Goal: Task Accomplishment & Management: Use online tool/utility

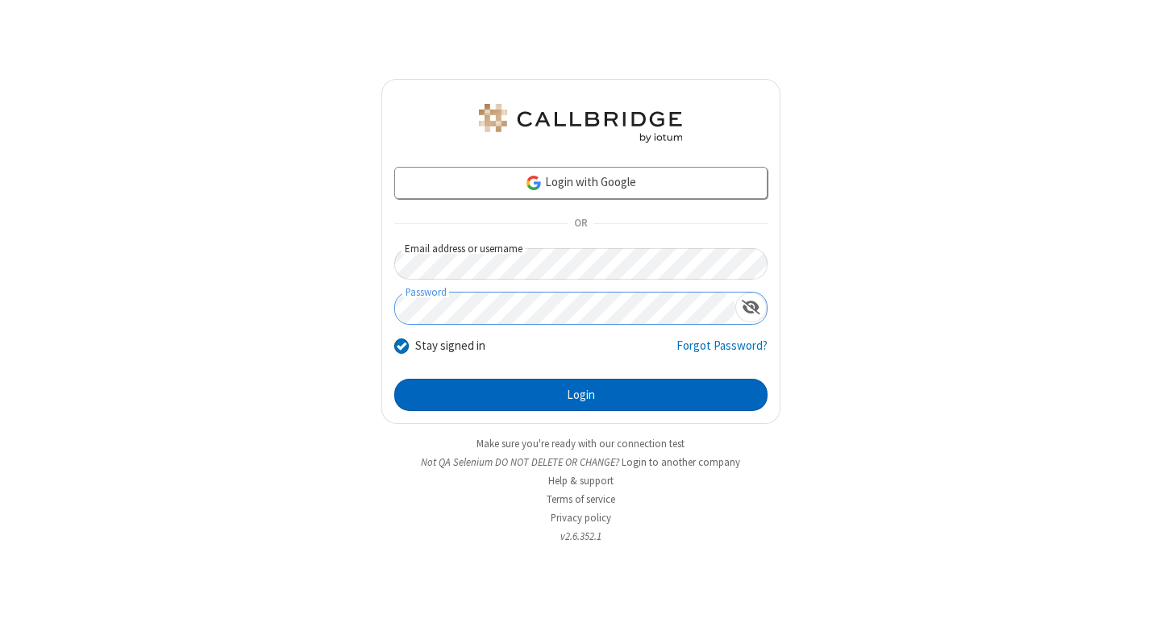
click at [580, 395] on button "Login" at bounding box center [580, 395] width 373 height 32
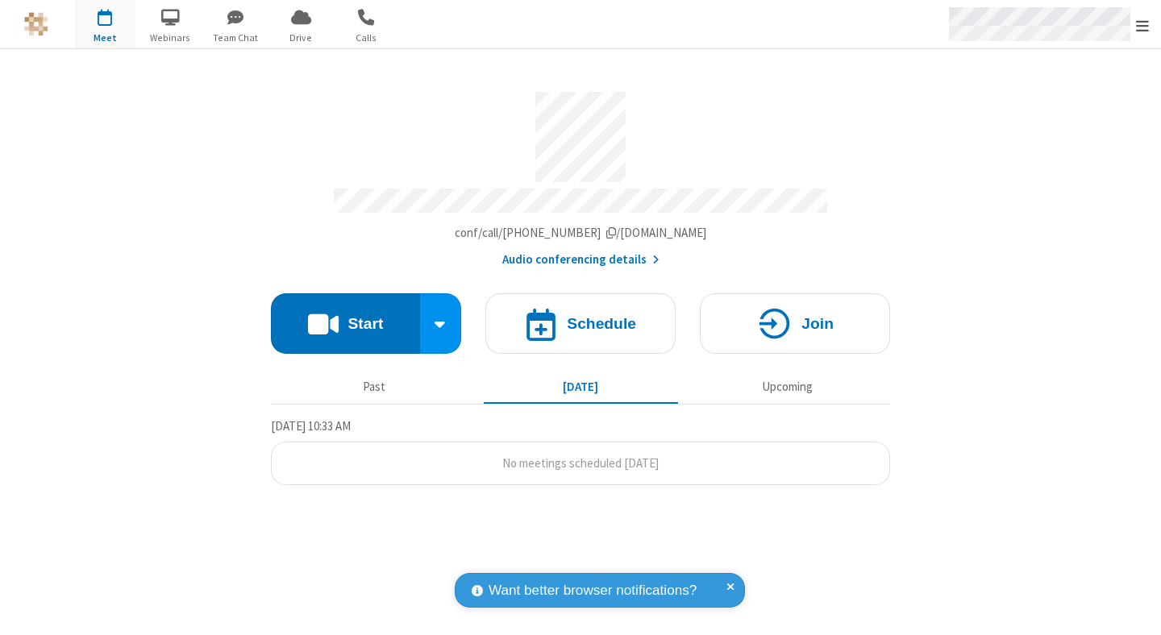
click at [1142, 25] on span "Open menu" at bounding box center [1142, 26] width 13 height 16
click at [301, 37] on span "Drive" at bounding box center [301, 38] width 60 height 15
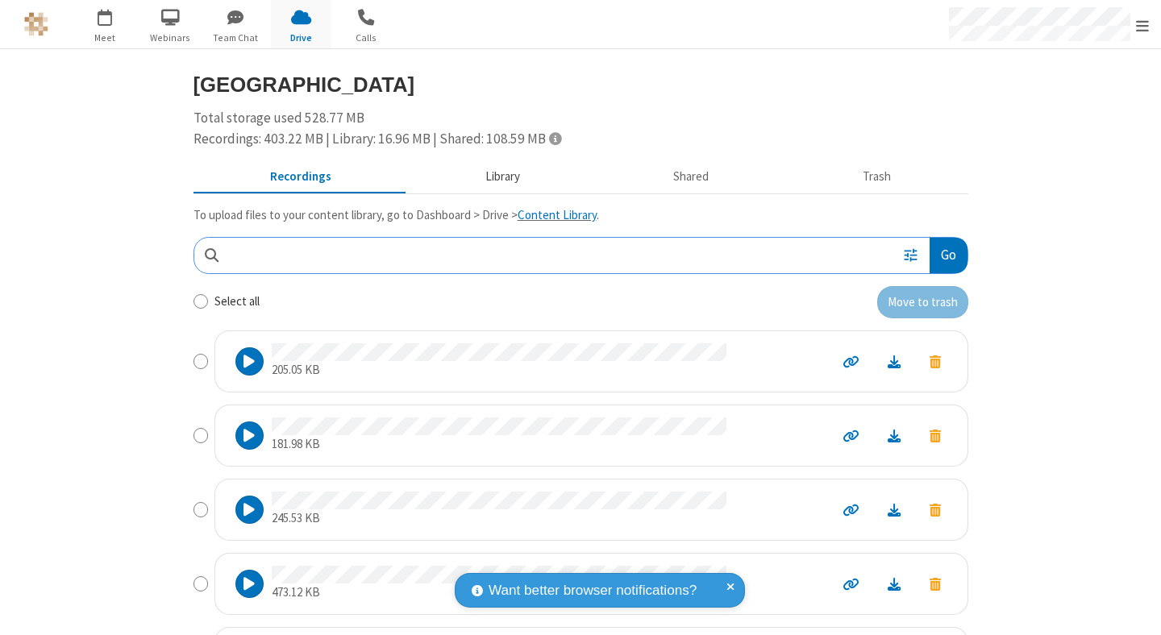
click at [494, 177] on button "Library" at bounding box center [502, 177] width 189 height 31
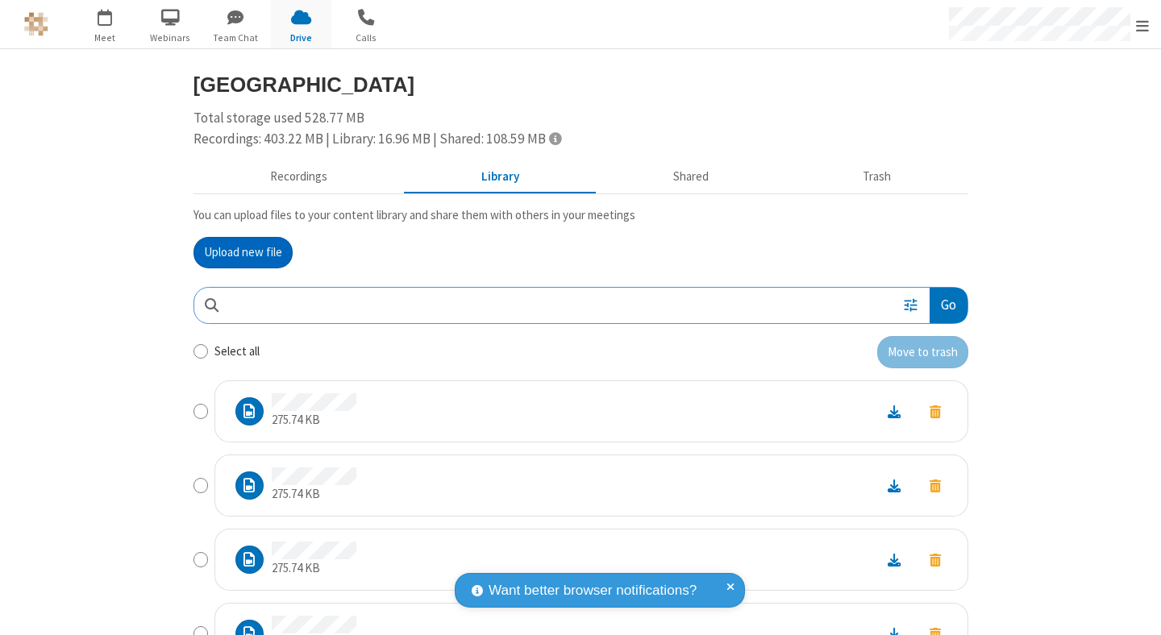
click at [236, 252] on button "Upload new file" at bounding box center [242, 253] width 99 height 32
